Goal: Communication & Community: Answer question/provide support

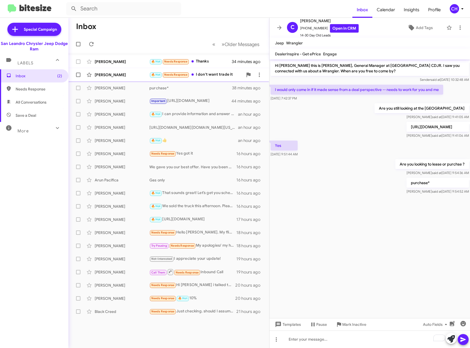
click at [213, 70] on div "[PERSON_NAME] 🔥 Hot Needs Response I don't want trade it 38 minutes ago" at bounding box center [169, 74] width 192 height 11
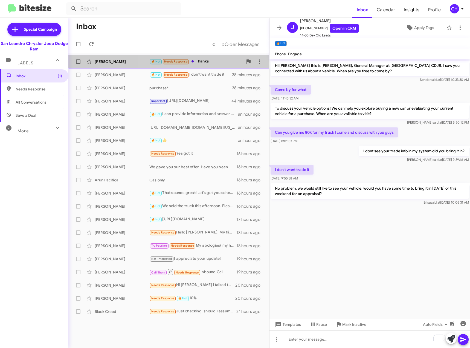
click at [192, 62] on div "🔥 Hot Needs Response Thanks" at bounding box center [196, 61] width 94 height 6
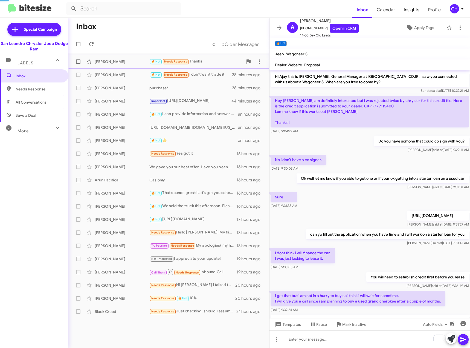
scroll to position [212, 0]
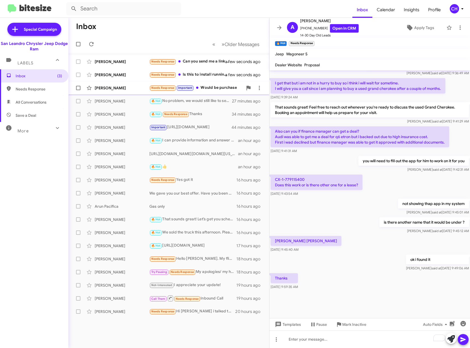
click at [221, 90] on div "Needs Response Important Would be purchase" at bounding box center [196, 88] width 94 height 6
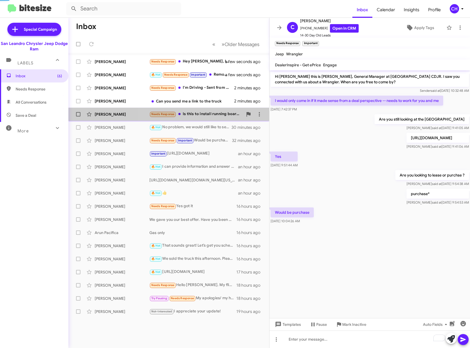
click at [208, 116] on div "Needs Response Is this to install running boards Ontario Ram?" at bounding box center [196, 114] width 94 height 6
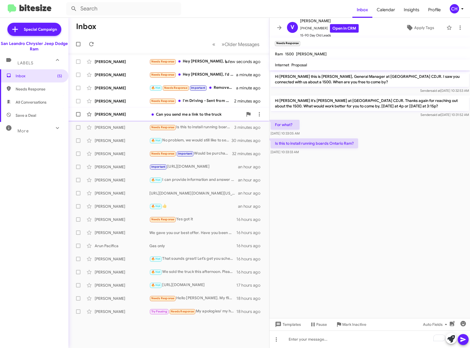
click at [205, 114] on div "Can you send me a link to the truck" at bounding box center [196, 113] width 94 height 5
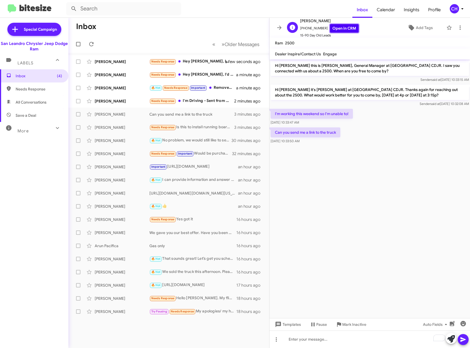
click at [337, 24] on link "Open in CRM" at bounding box center [344, 28] width 29 height 8
click at [310, 337] on div "To enrich screen reader interactions, please activate Accessibility in Grammarl…" at bounding box center [370, 339] width 201 height 18
paste div "To enrich screen reader interactions, please activate Accessibility in Grammarl…"
click at [466, 341] on icon at bounding box center [463, 339] width 7 height 7
click at [209, 104] on div "Needs Response I'm Driving - Sent from My Car" at bounding box center [196, 101] width 94 height 6
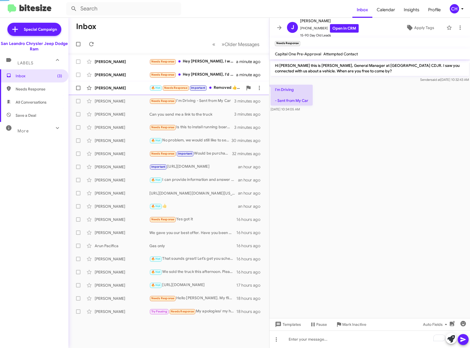
click at [224, 88] on div "🔥 Hot Needs Response Important Removed ‌👍‌ from “ [PERSON_NAME] Inavolu ”" at bounding box center [196, 88] width 94 height 6
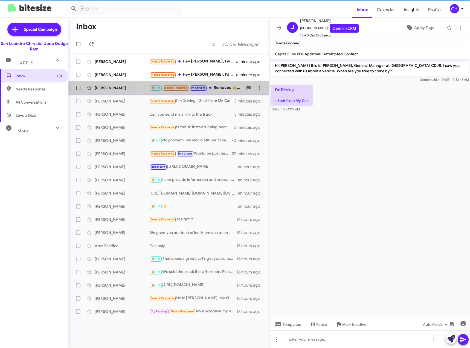
scroll to position [185, 0]
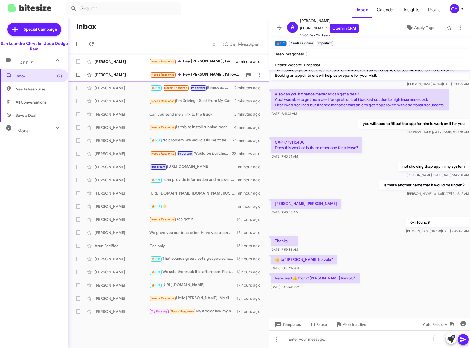
click at [218, 73] on div "Needs Response Hey [PERSON_NAME], I'd love to come in but I'd want to know pric…" at bounding box center [196, 74] width 94 height 6
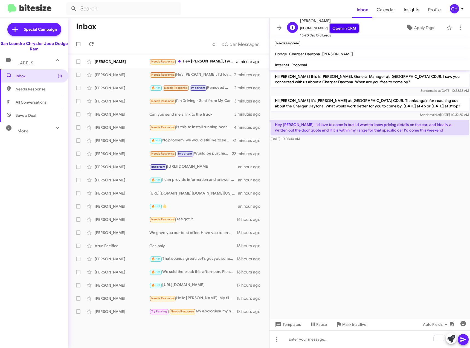
click at [335, 30] on link "Open in CRM" at bounding box center [344, 28] width 29 height 8
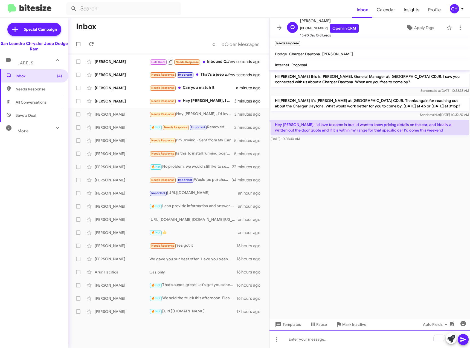
click at [346, 340] on div "To enrich screen reader interactions, please activate Accessibility in Grammarl…" at bounding box center [370, 339] width 201 height 18
